Goal: Find specific page/section: Find specific page/section

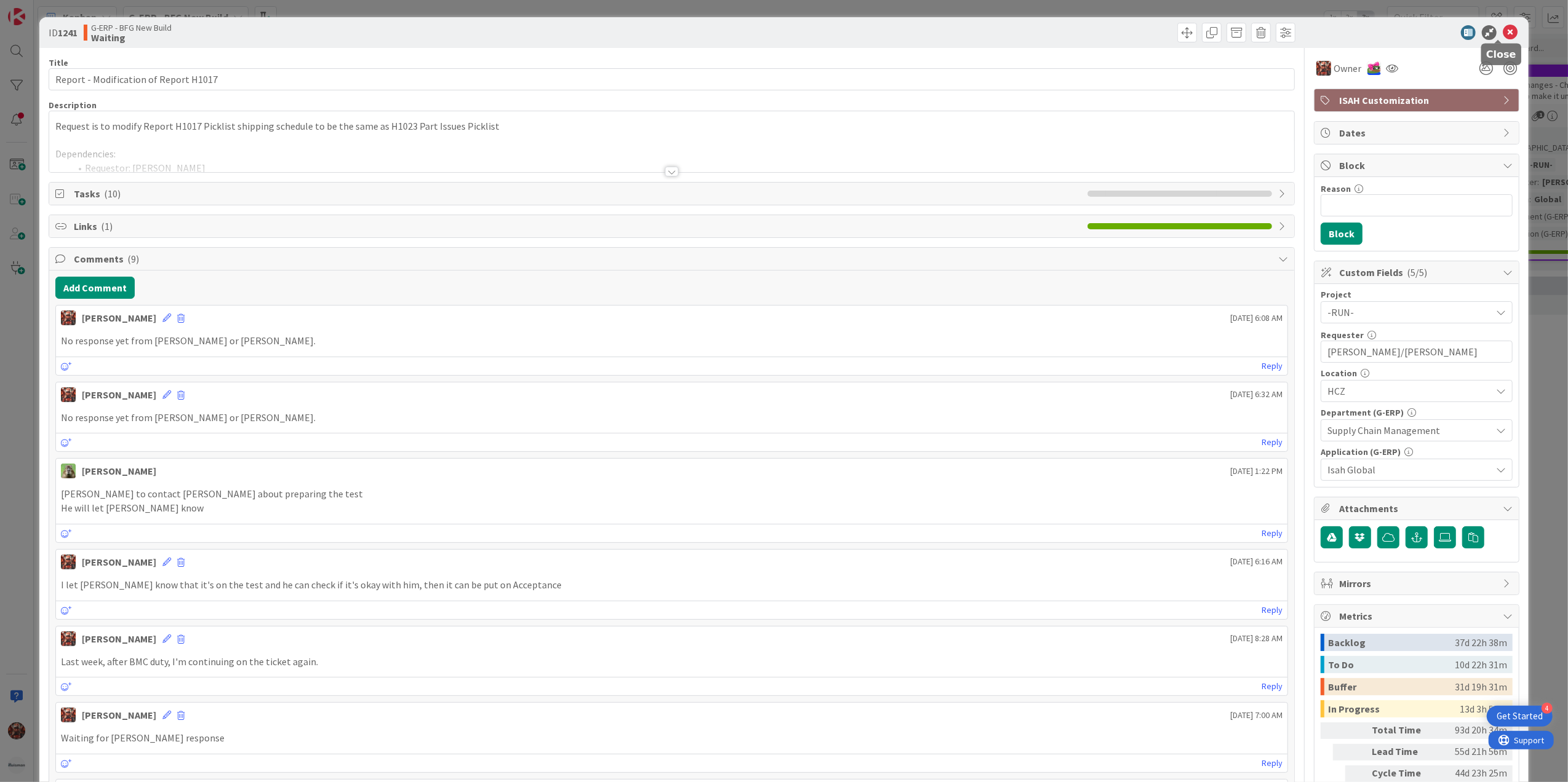
click at [1503, 33] on icon at bounding box center [1510, 32] width 14 height 14
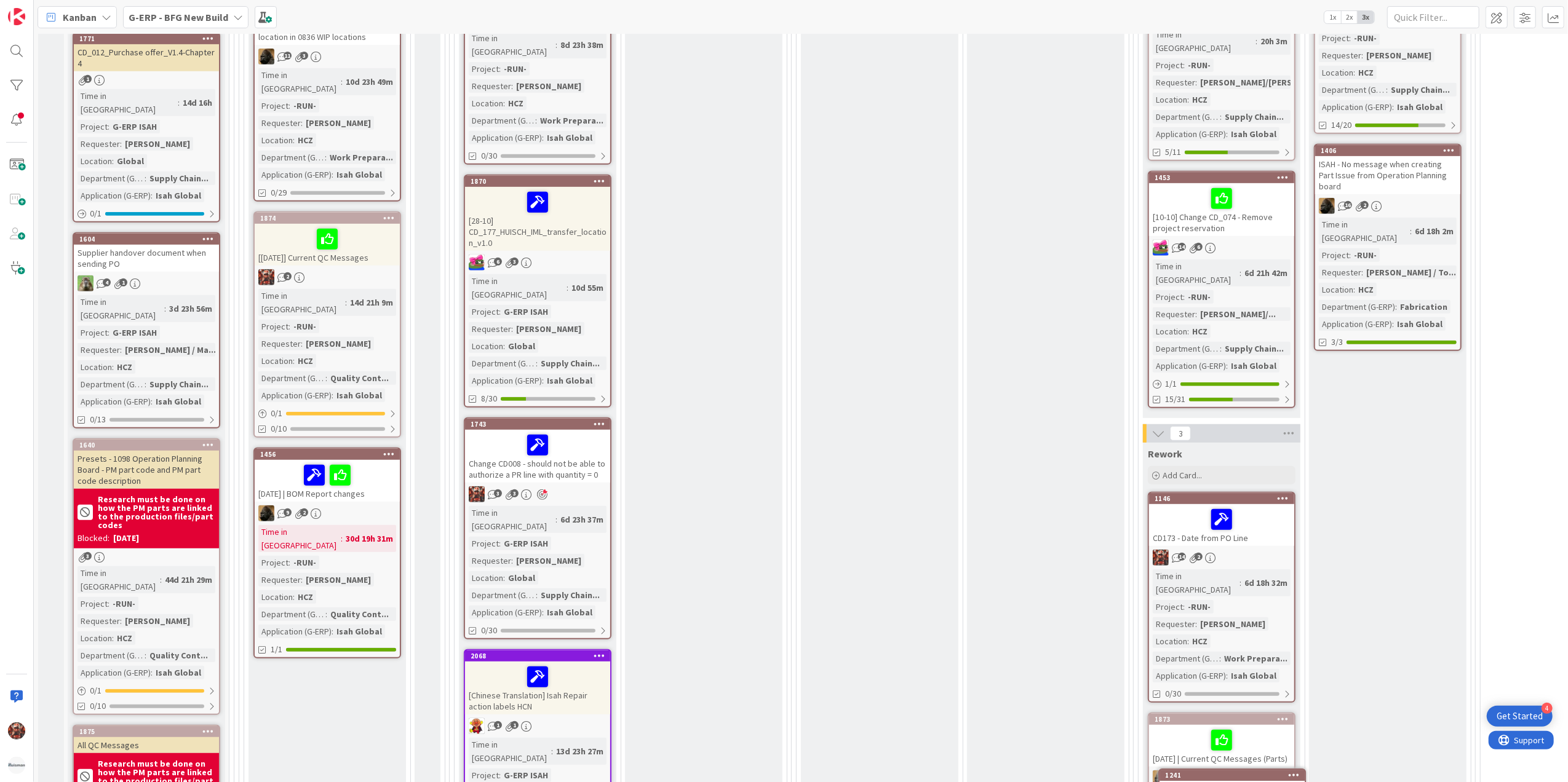
scroll to position [567, 0]
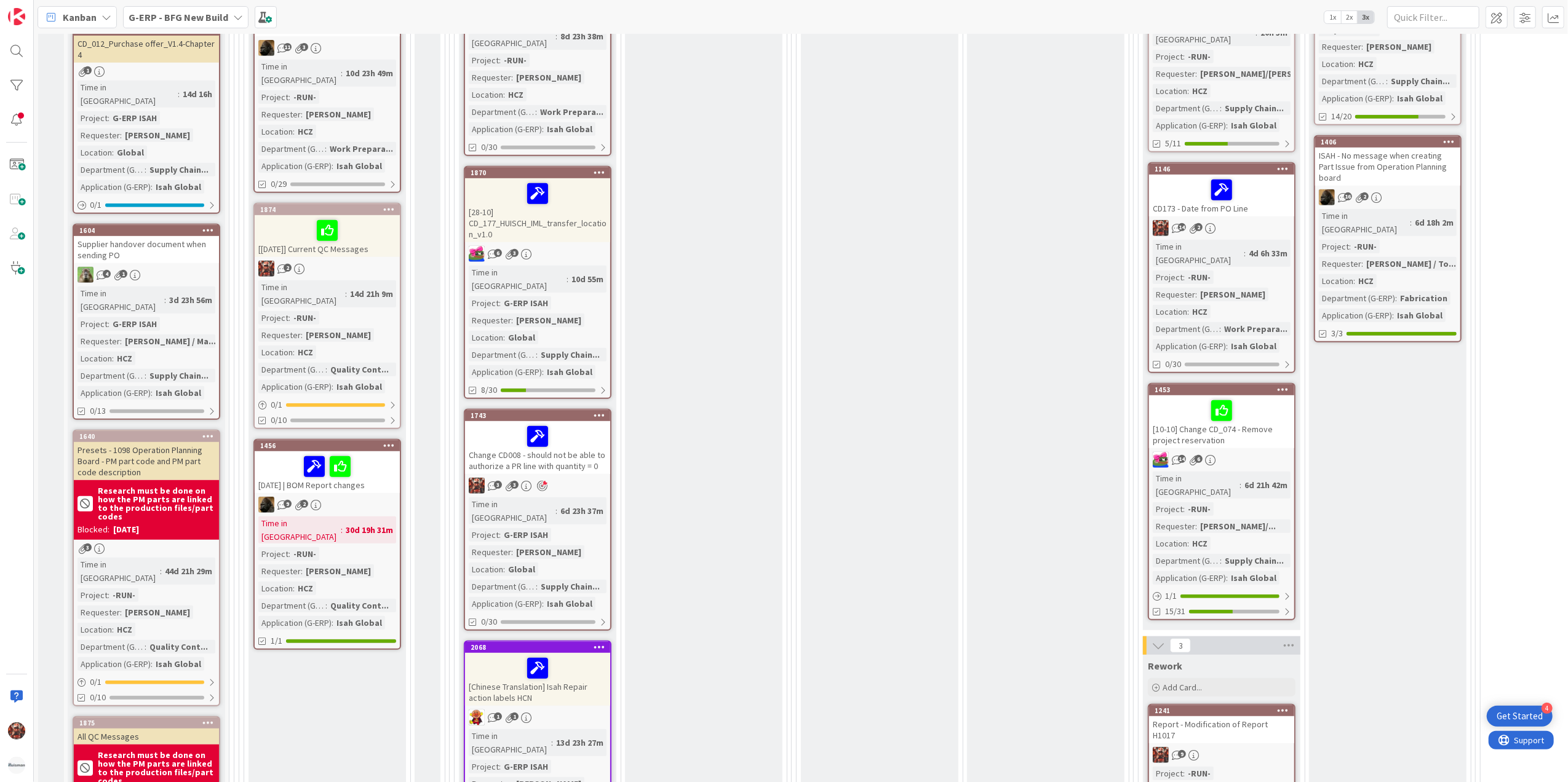
click at [1191, 188] on div at bounding box center [1222, 190] width 138 height 26
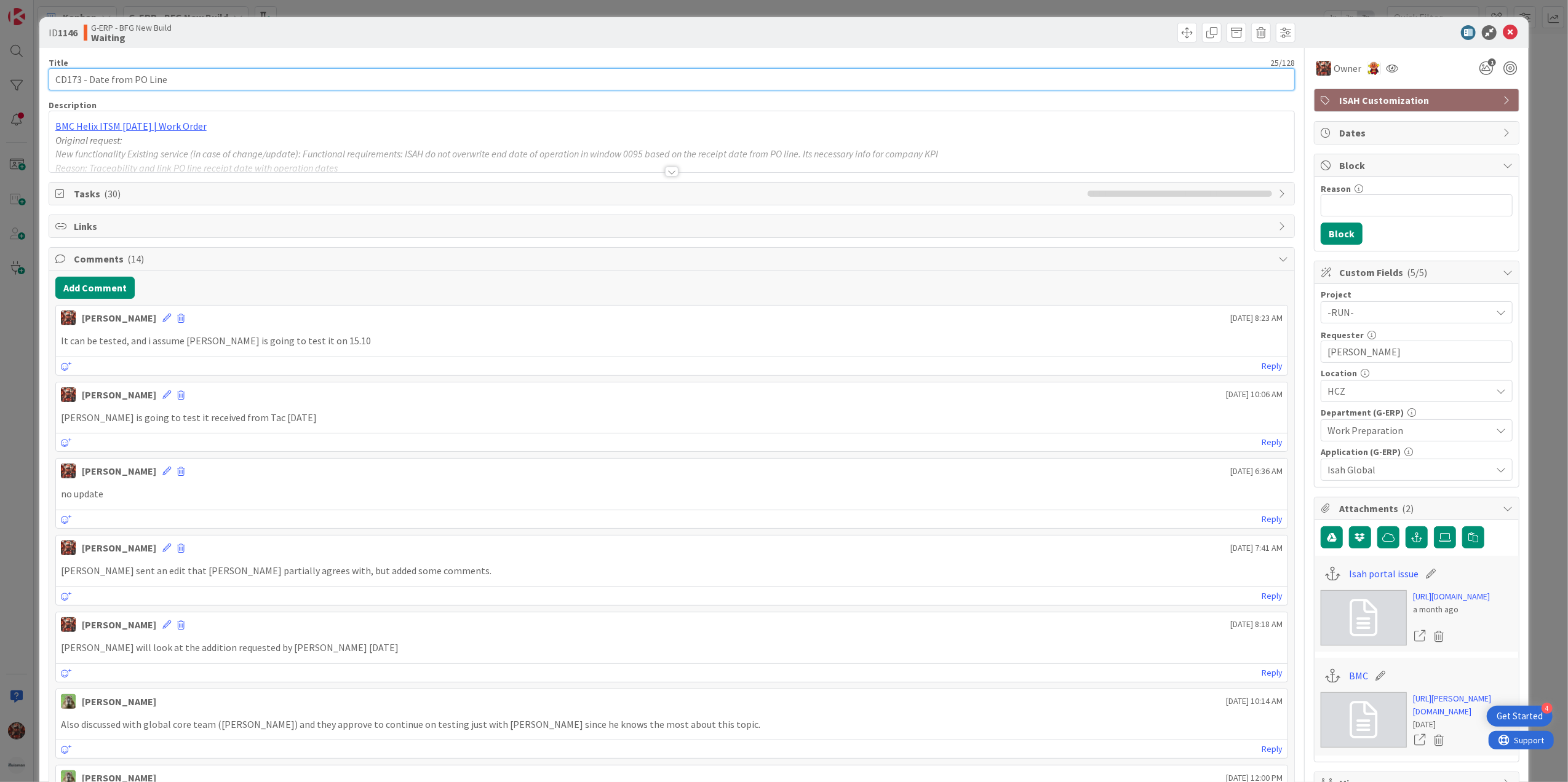
click at [55, 74] on input "CD173 - Date from PO Line" at bounding box center [671, 79] width 1247 height 22
type input "[DATE] 14:00 CD173 - Date from PO Line"
click at [1491, 23] on div "ID 1146 G-ERP - BFG New Build Waiting" at bounding box center [784, 33] width 1490 height 31
click at [1503, 28] on icon at bounding box center [1510, 32] width 14 height 14
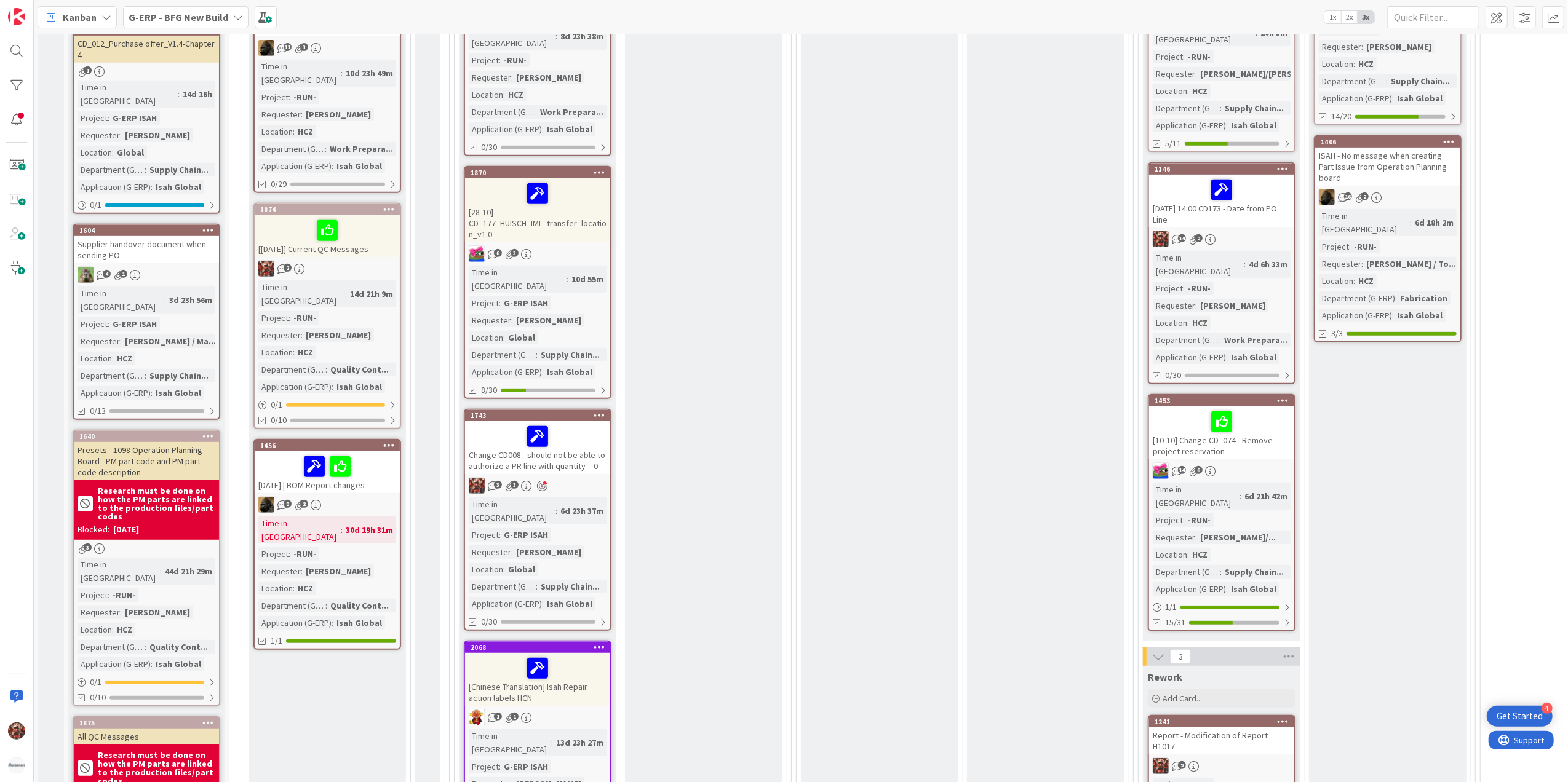
click at [1213, 198] on div "[DATE] 14:00 CD173 - Date from PO Line" at bounding box center [1222, 201] width 146 height 53
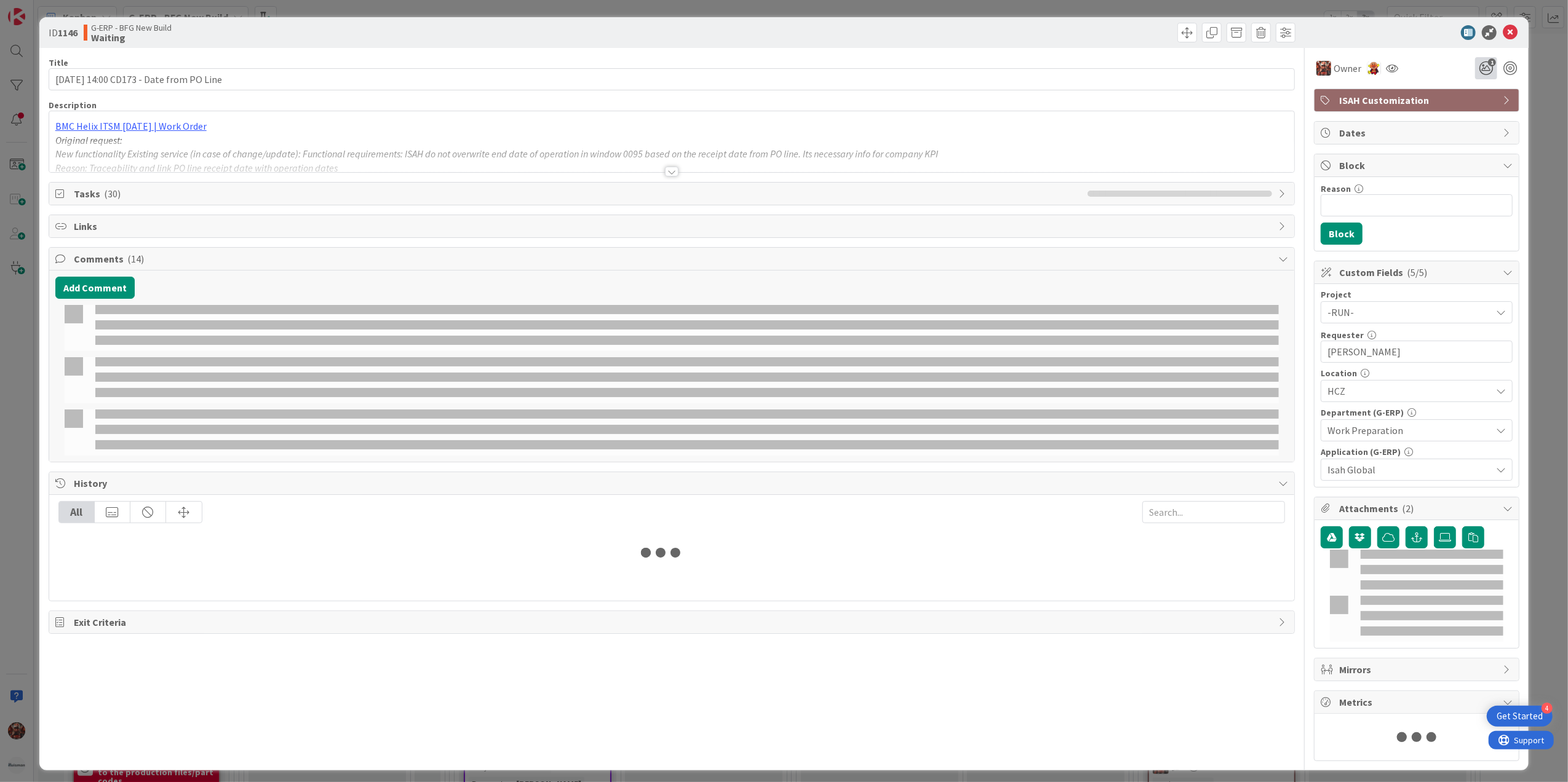
click at [1488, 63] on span "1" at bounding box center [1491, 62] width 8 height 8
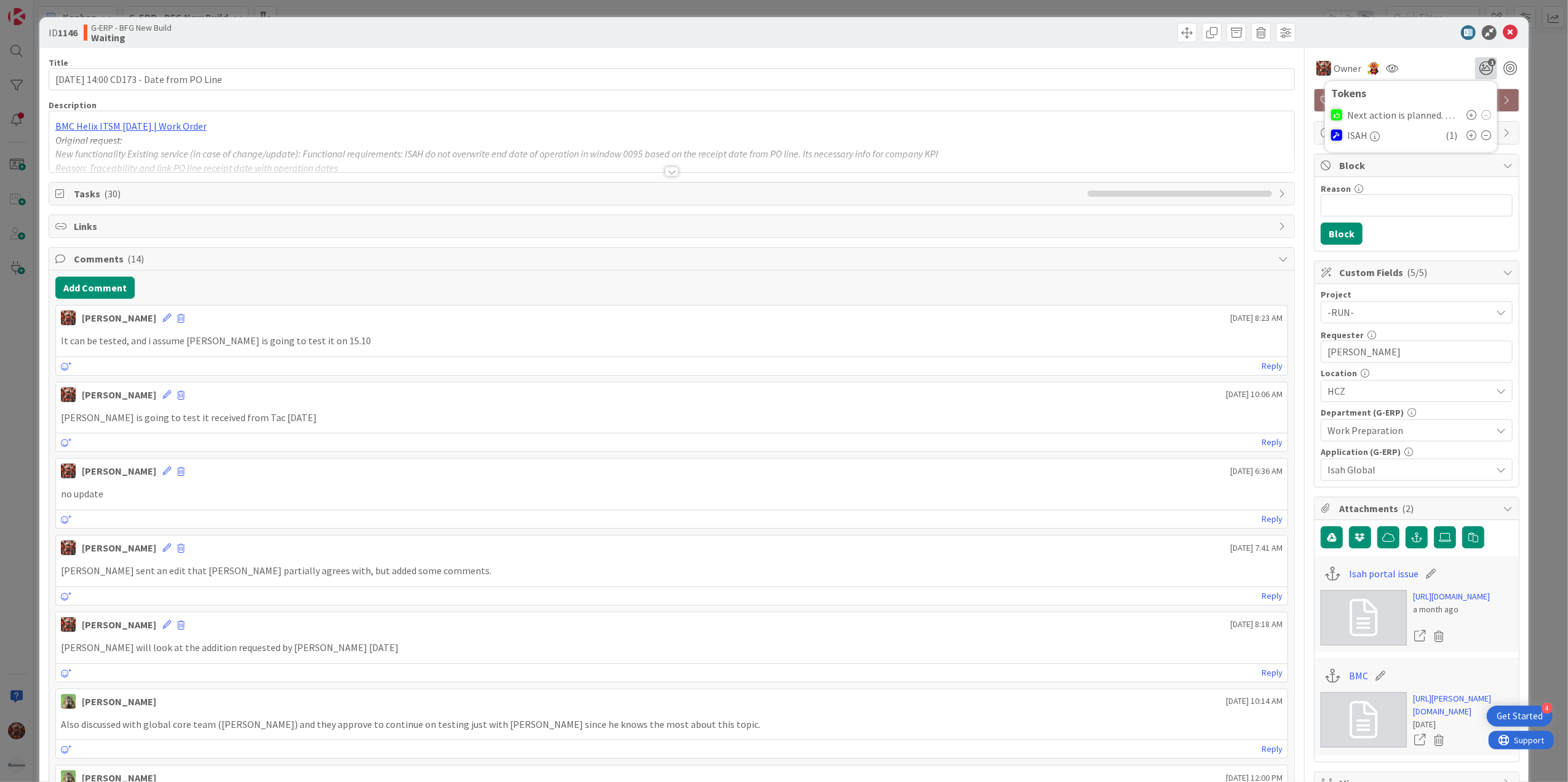
click at [1466, 113] on icon at bounding box center [1471, 114] width 10 height 10
click at [1481, 136] on icon at bounding box center [1485, 139] width 10 height 10
click at [1498, 23] on div "ID 1146 G-ERP - BFG New Build Waiting" at bounding box center [784, 33] width 1490 height 31
click at [1503, 28] on icon at bounding box center [1510, 32] width 14 height 14
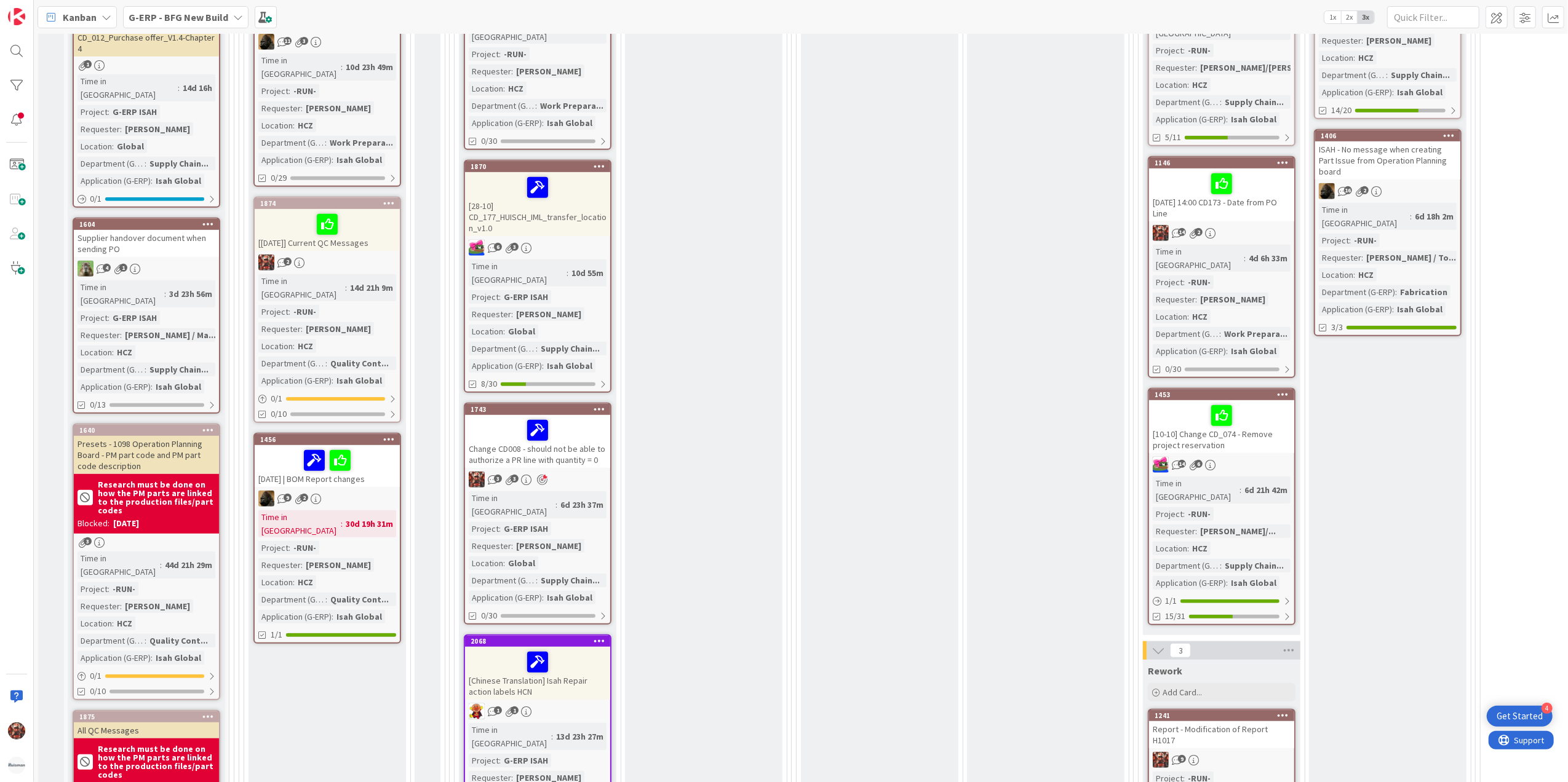
scroll to position [574, 0]
